Goal: Download file/media

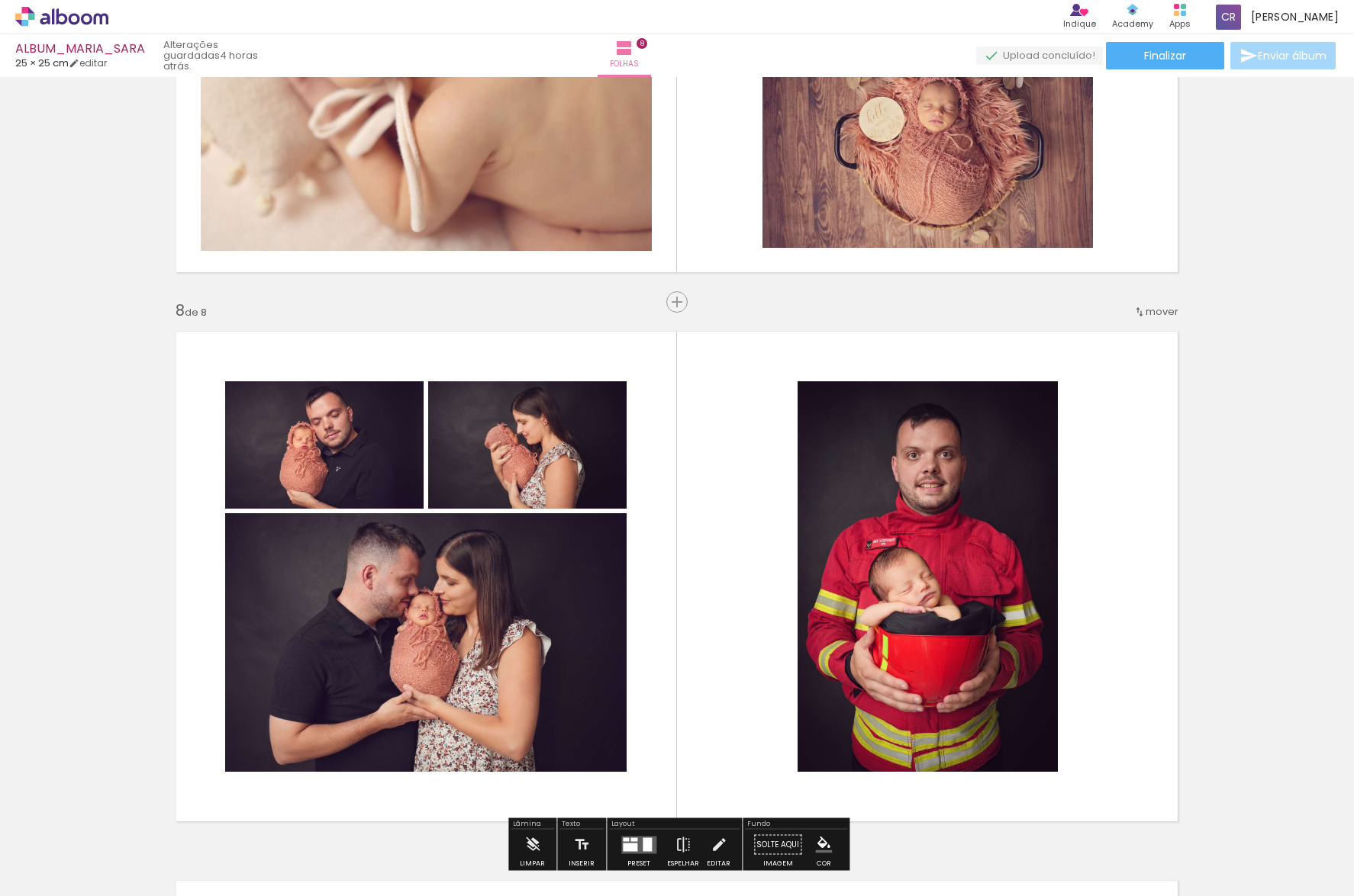
scroll to position [3642, 0]
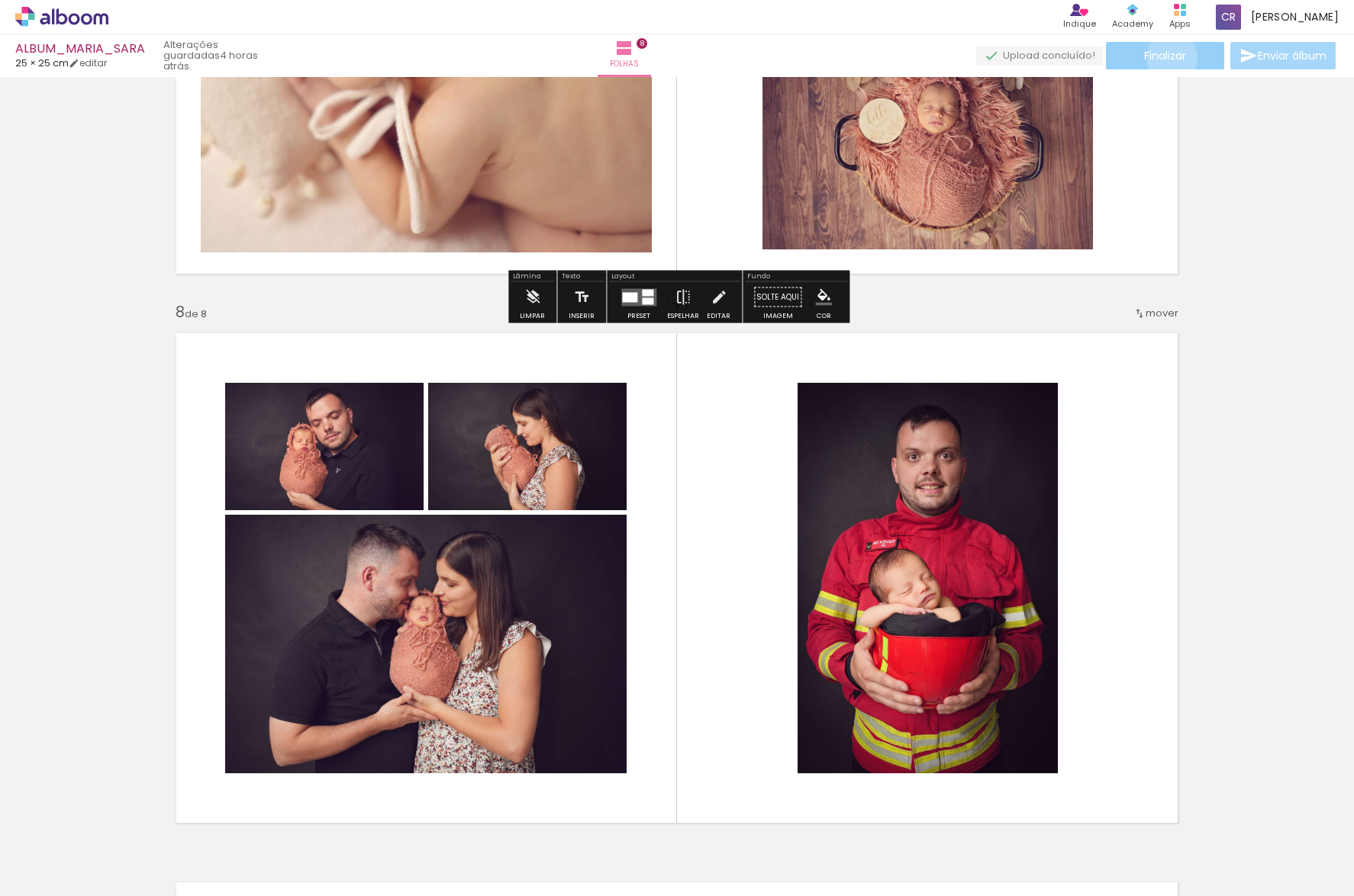
click at [1166, 57] on span "Finalizar" at bounding box center [1165, 55] width 42 height 11
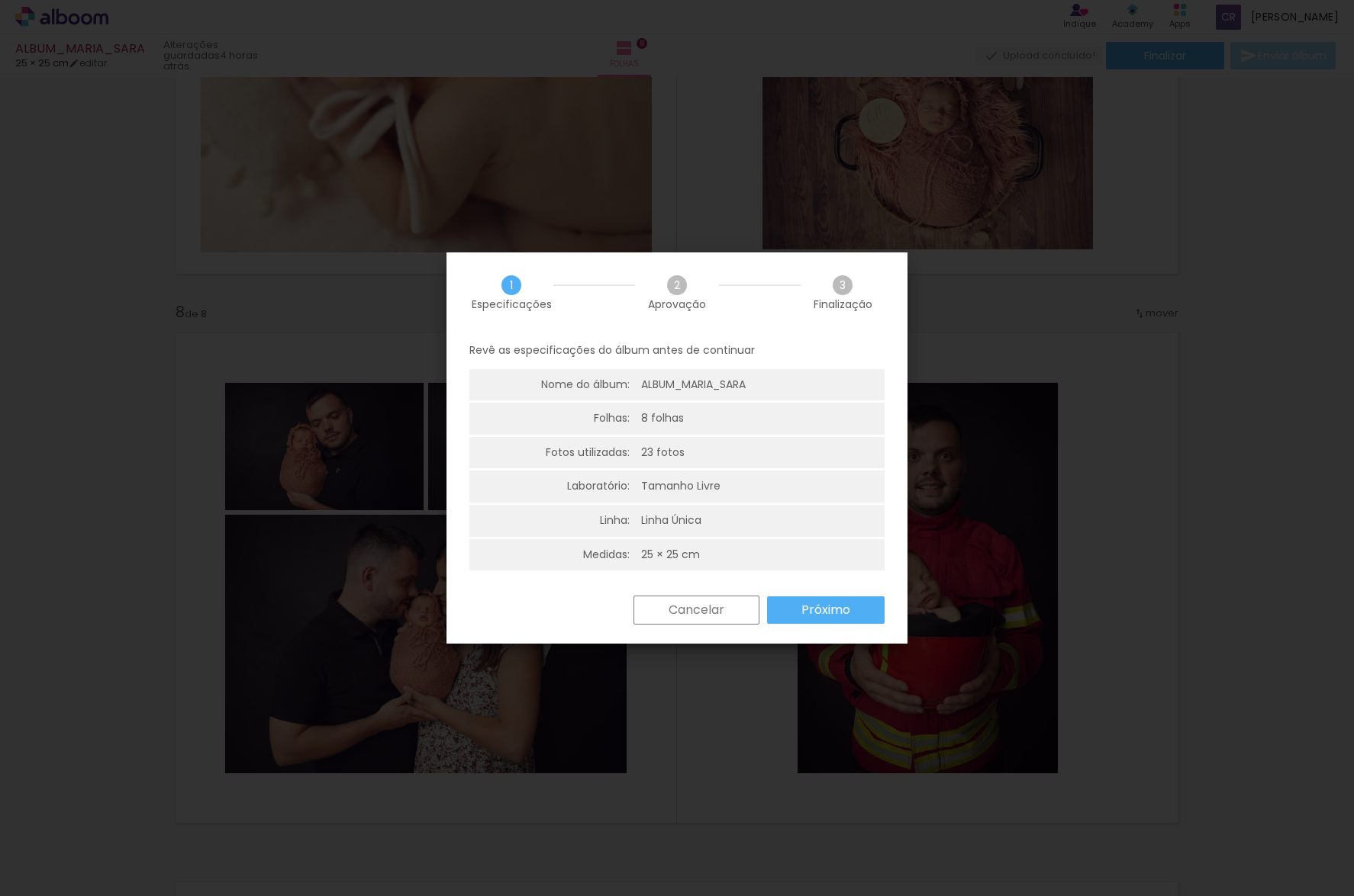
click at [0, 0] on slot "Próximo" at bounding box center [0, 0] width 0 height 0
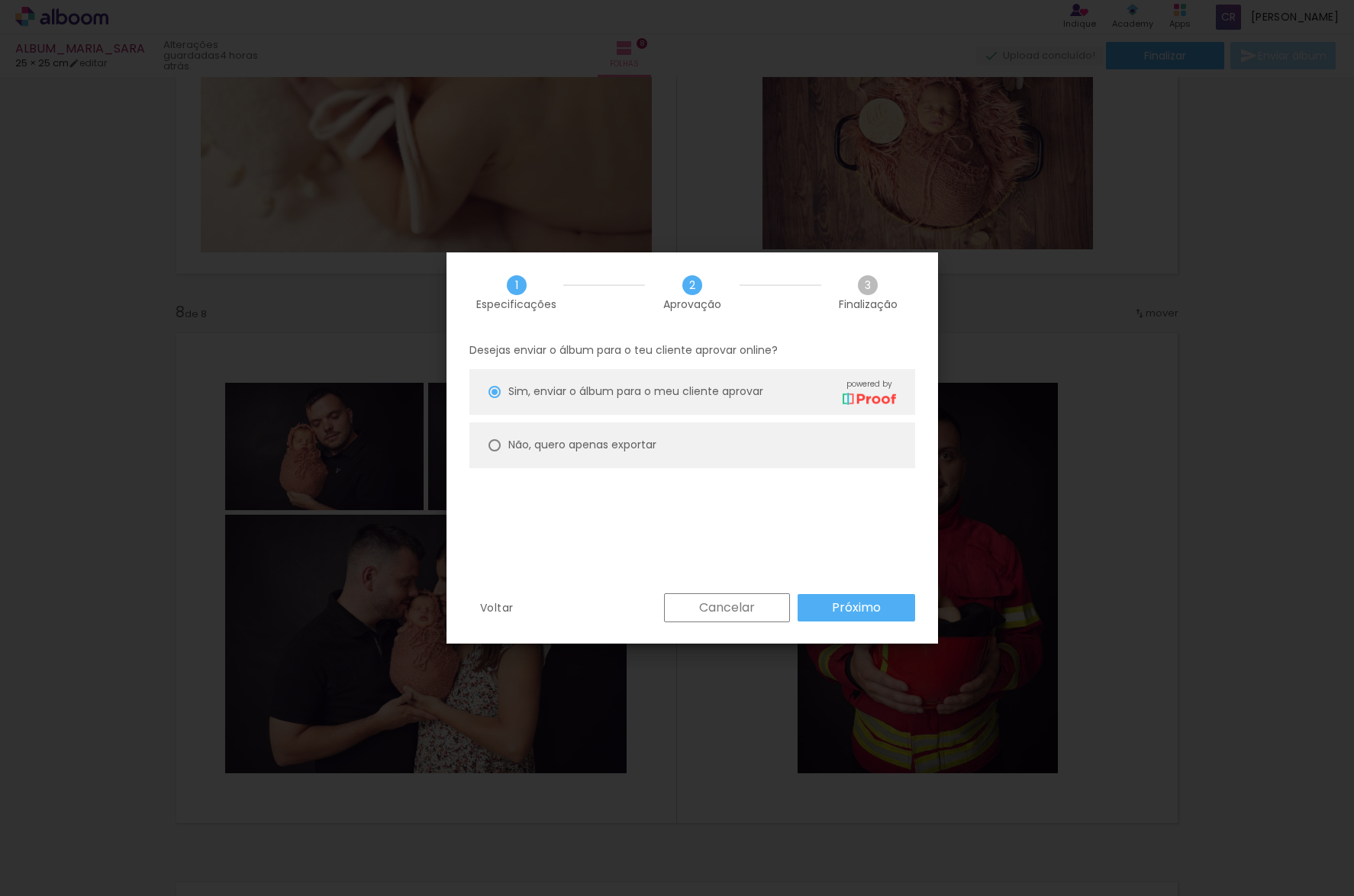
click at [490, 398] on div at bounding box center [494, 392] width 12 height 12
type paper-radio-button "on"
click at [0, 0] on slot "Próximo" at bounding box center [0, 0] width 0 height 0
type input "Alta, 300 DPI"
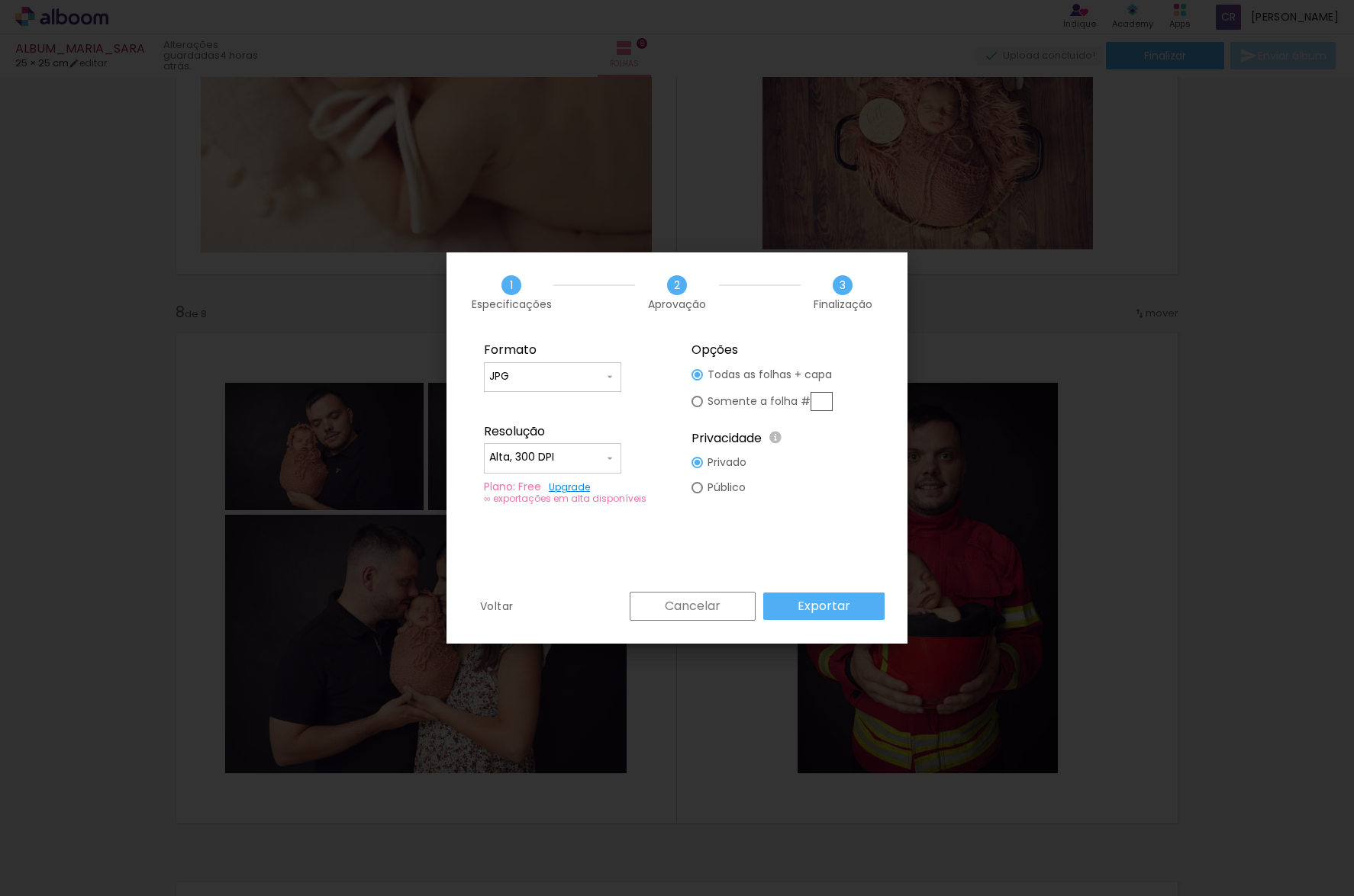
click at [0, 0] on slot "Exportar" at bounding box center [0, 0] width 0 height 0
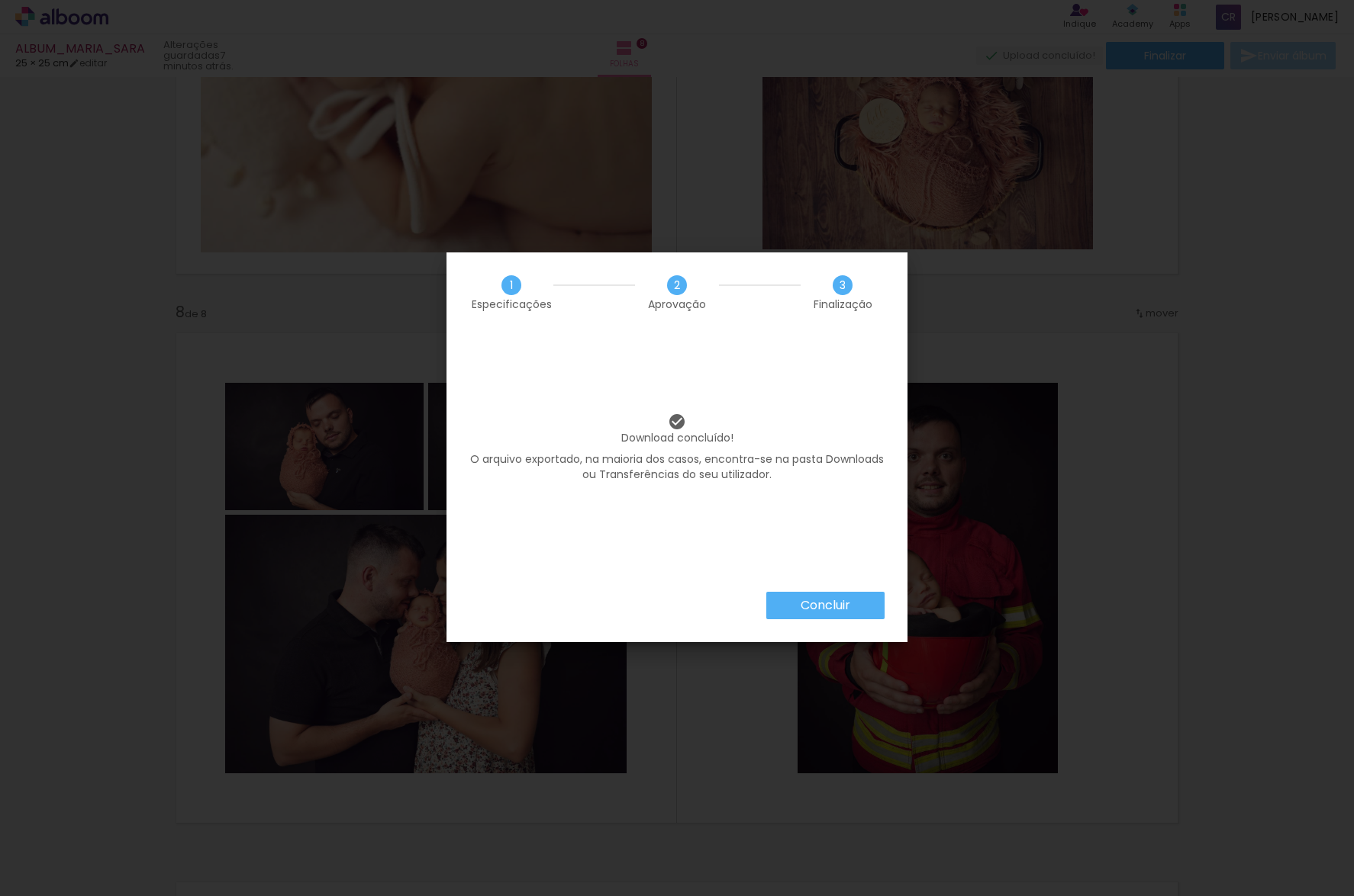
drag, startPoint x: 802, startPoint y: 609, endPoint x: 803, endPoint y: 567, distance: 42.0
click at [0, 0] on slot "Concluir" at bounding box center [0, 0] width 0 height 0
